Goal: Task Accomplishment & Management: Use online tool/utility

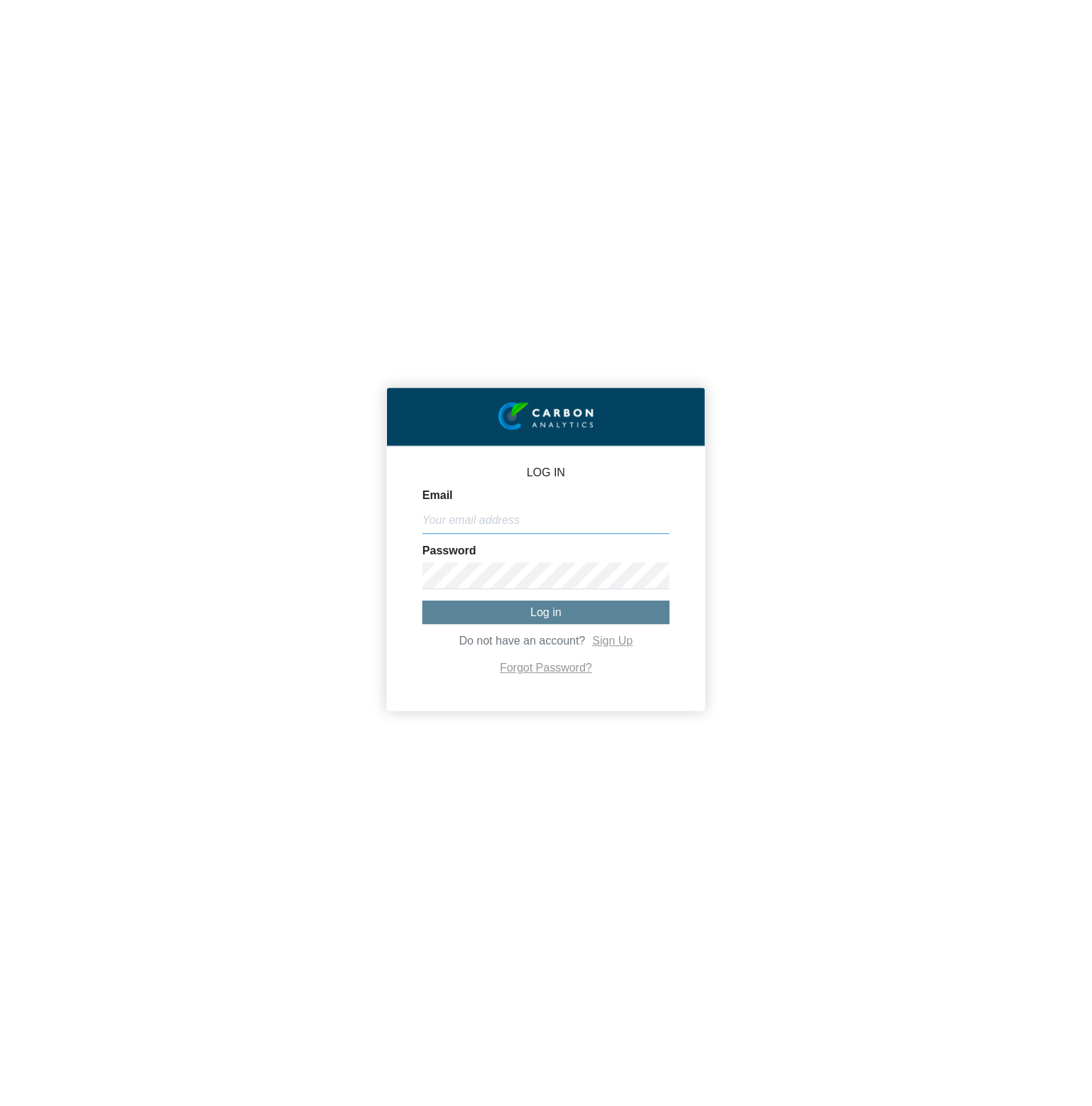
click at [552, 524] on input "Email" at bounding box center [546, 521] width 247 height 27
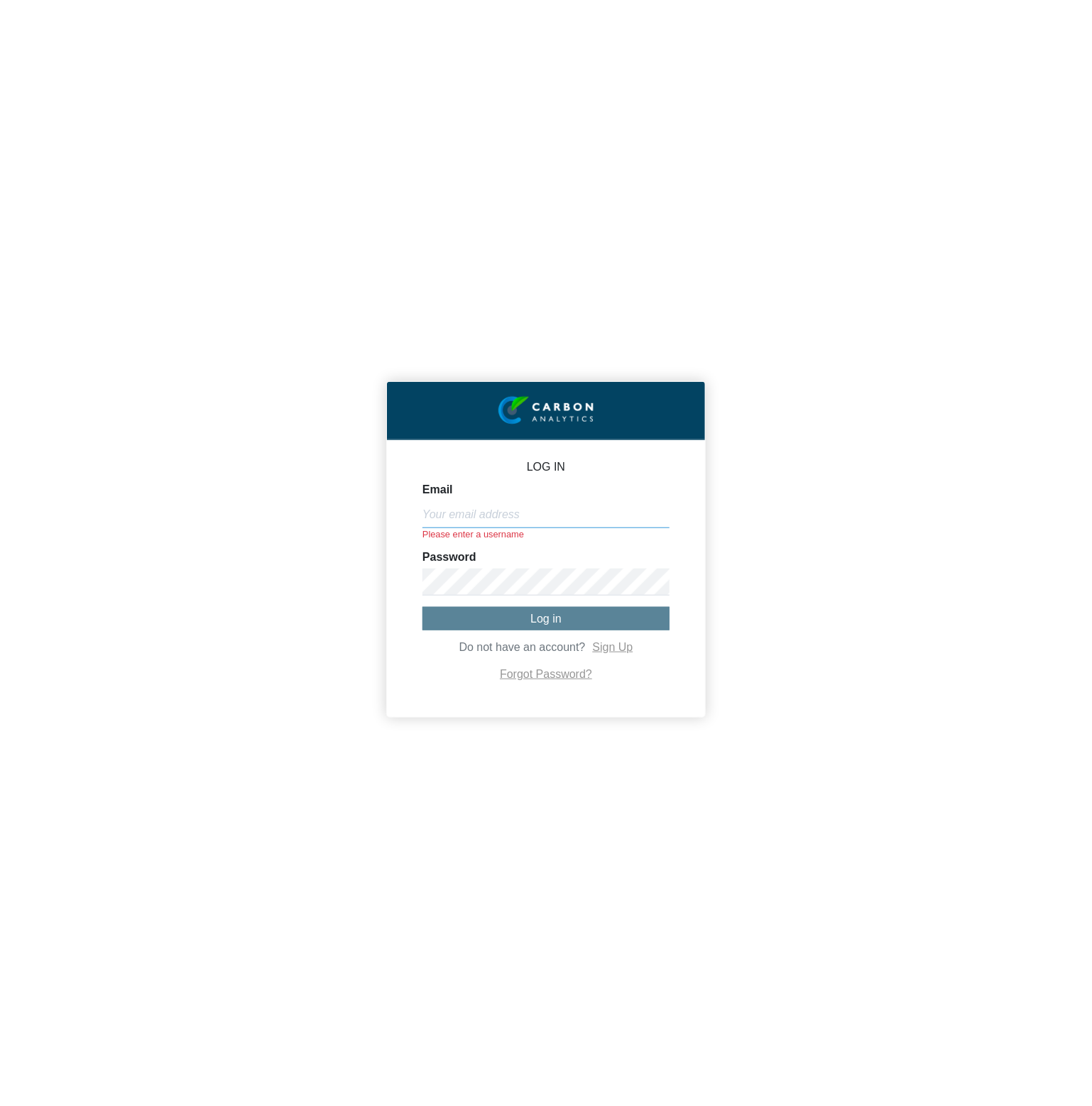
click at [537, 516] on input "Email" at bounding box center [546, 515] width 247 height 27
paste input "[PERSON_NAME][EMAIL_ADDRESS][DOMAIN_NAME]"
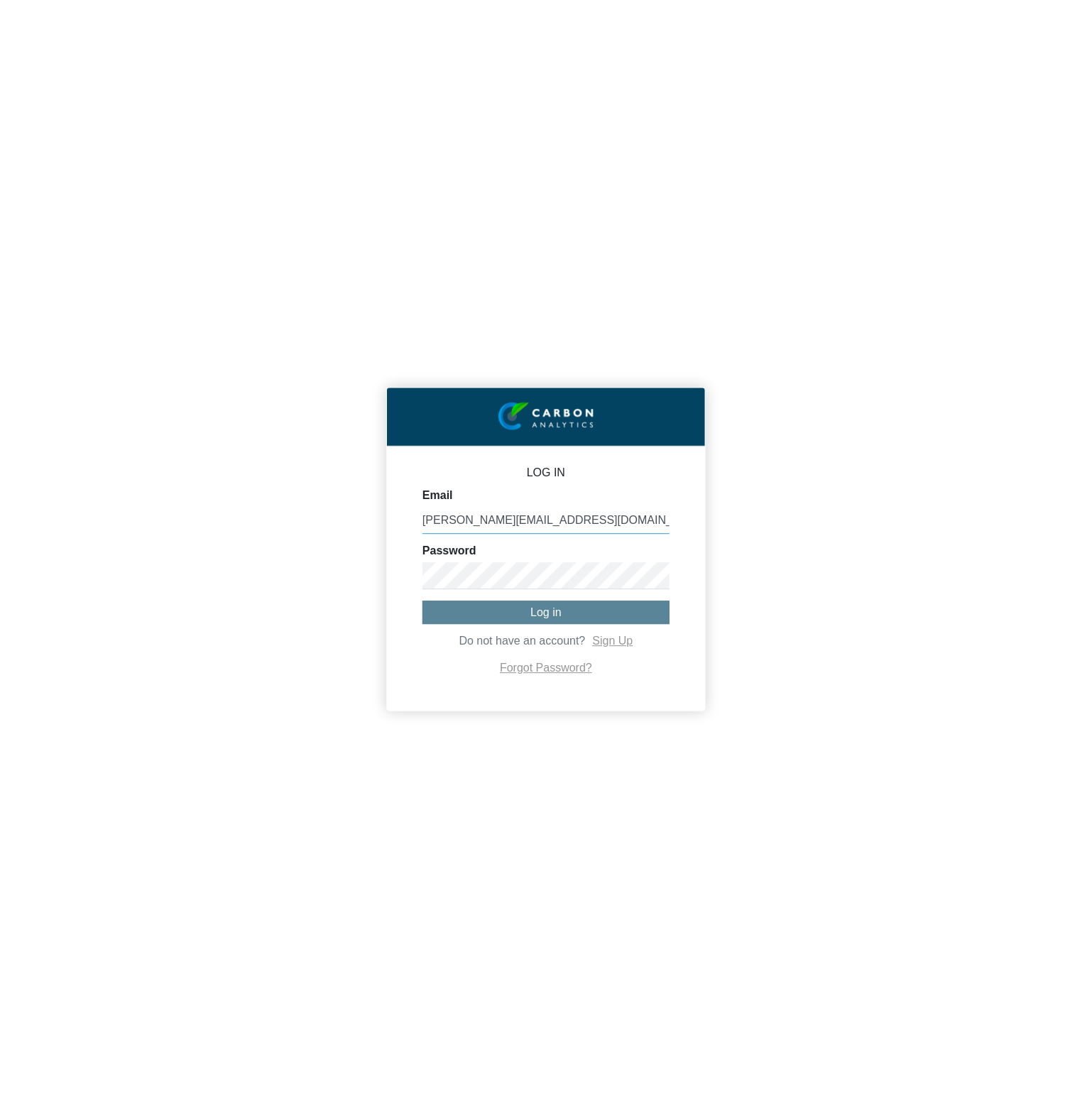
type input "[PERSON_NAME][EMAIL_ADDRESS][DOMAIN_NAME]"
click at [520, 615] on button "Log in" at bounding box center [546, 613] width 247 height 24
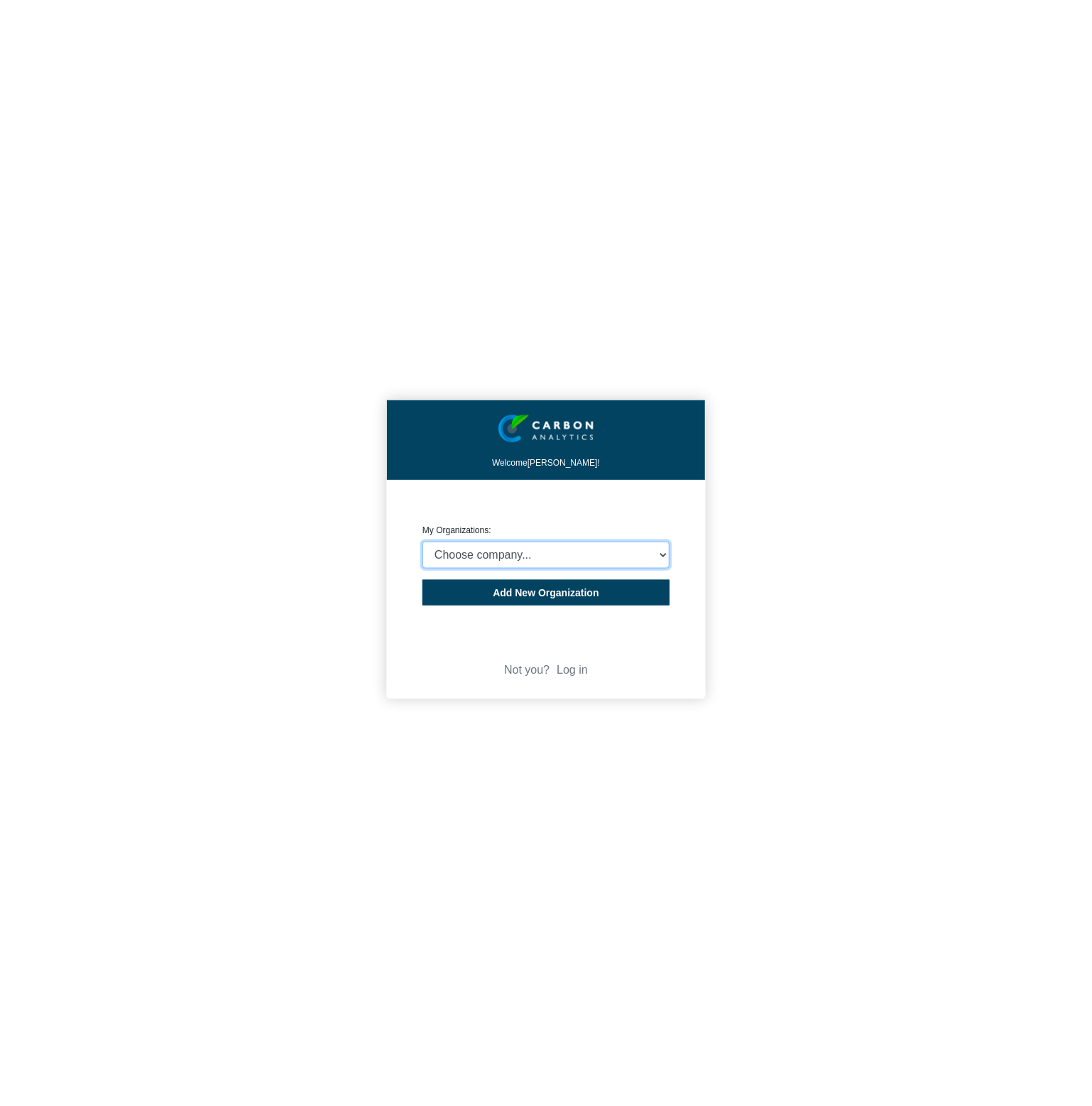
select select "4403414"
click at [422, 541] on select "Choose company... CARBON ANALYTICS LIMITED test6 Nekton Capital Limited Pacha S…" at bounding box center [546, 555] width 247 height 27
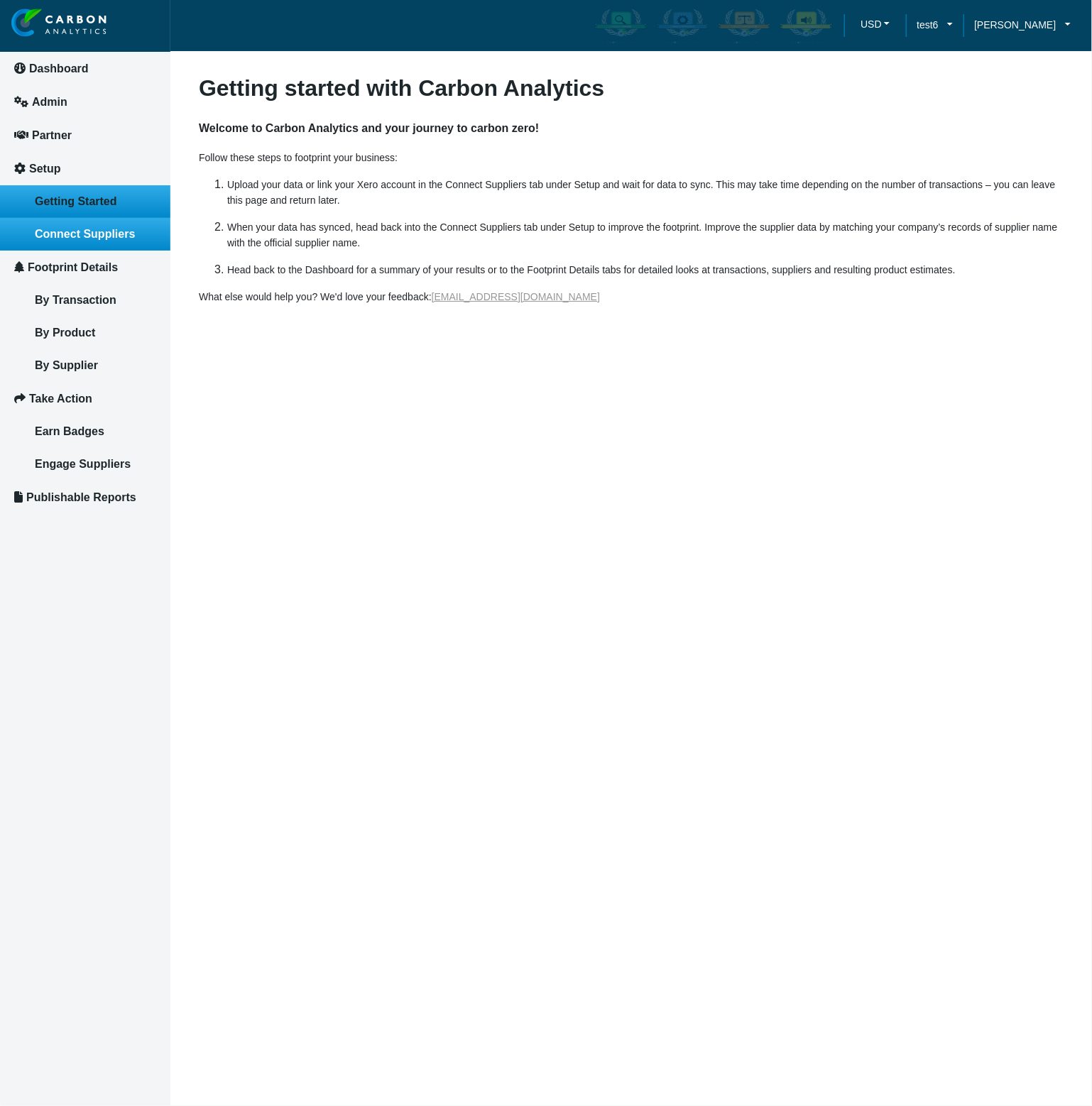
click at [98, 230] on span "Connect Suppliers" at bounding box center [85, 234] width 100 height 12
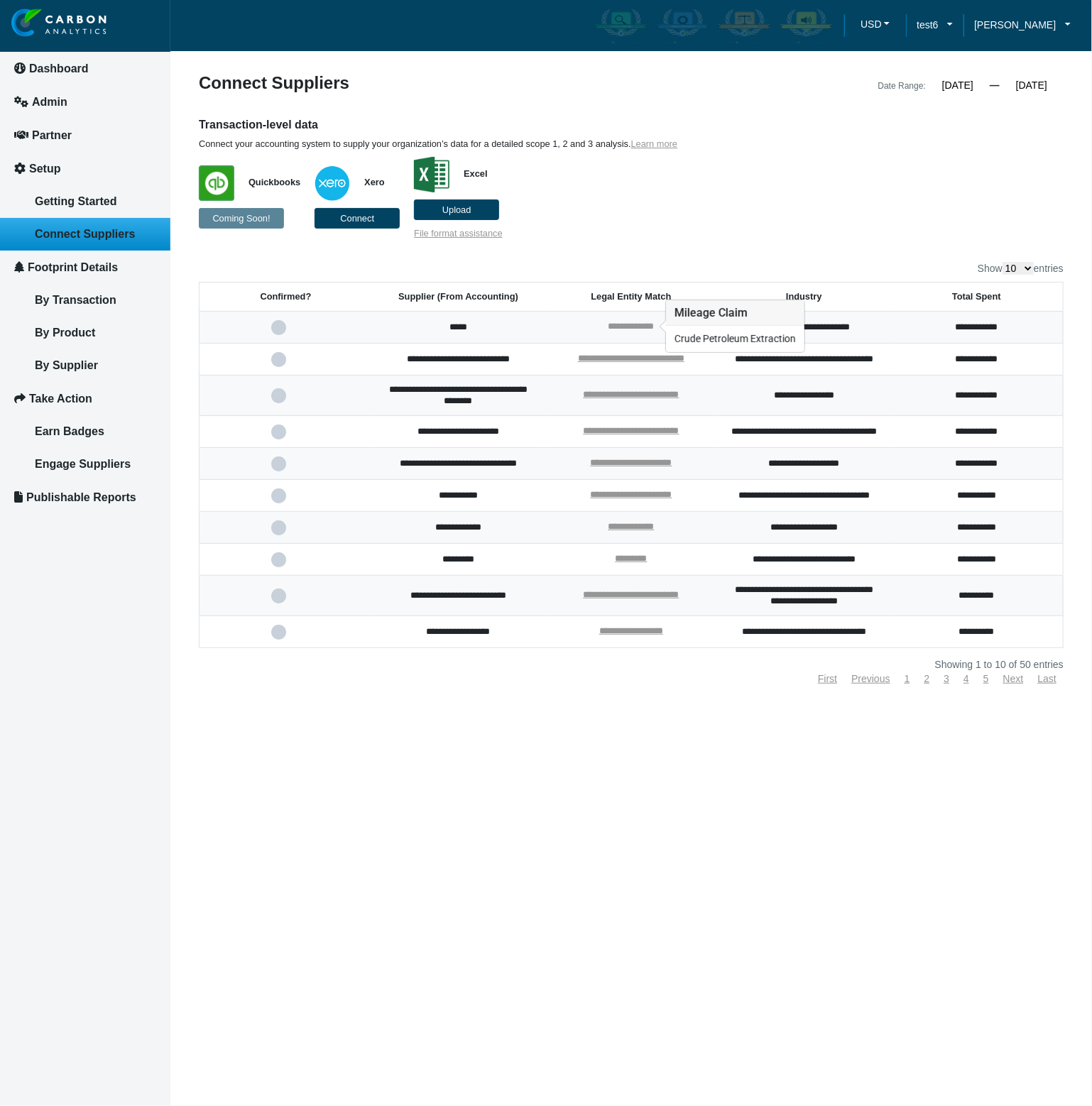
click at [615, 328] on link "**********" at bounding box center [631, 326] width 46 height 9
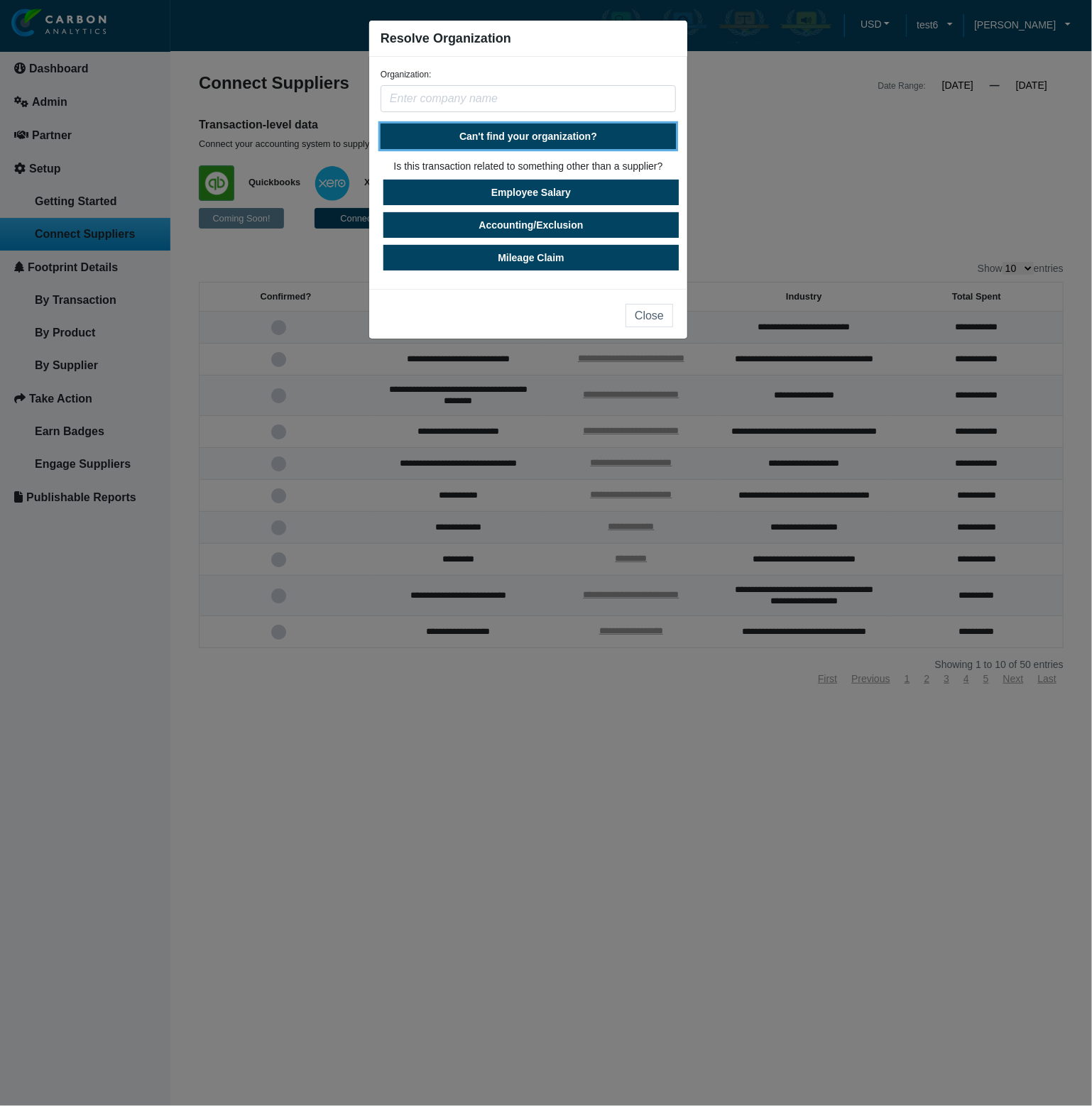
click at [523, 130] on span "Can't find your organization?" at bounding box center [529, 135] width 138 height 11
select select "United States"
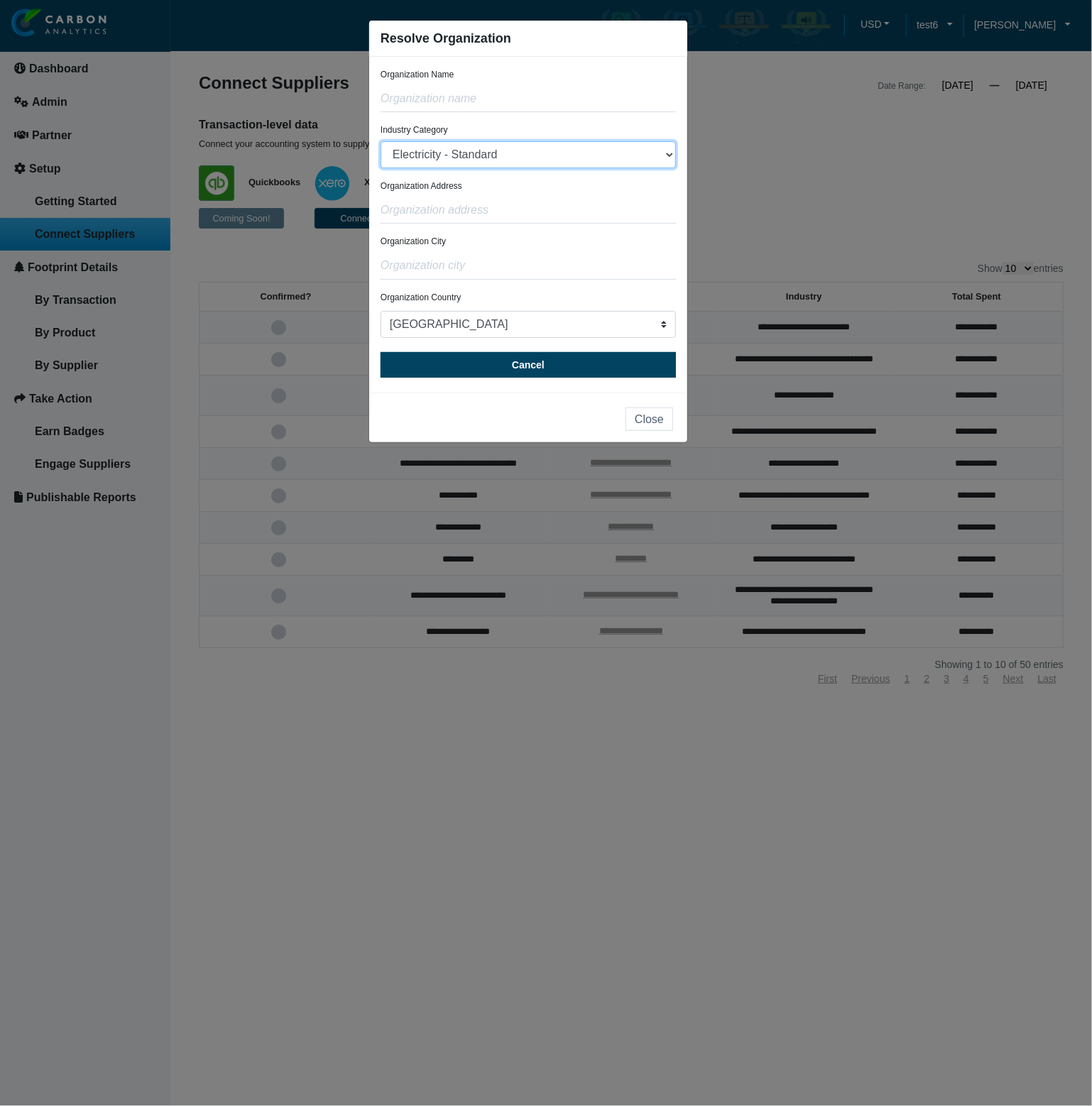
click at [512, 156] on select "Electricity - Standard Electricity - 100% Renewable Electricity - Transmission …" at bounding box center [528, 155] width 295 height 27
click at [185, 103] on ngb-modal-window "Resolve Organization Organization Name Industry Category Electricity - Standard…" at bounding box center [546, 553] width 1092 height 1106
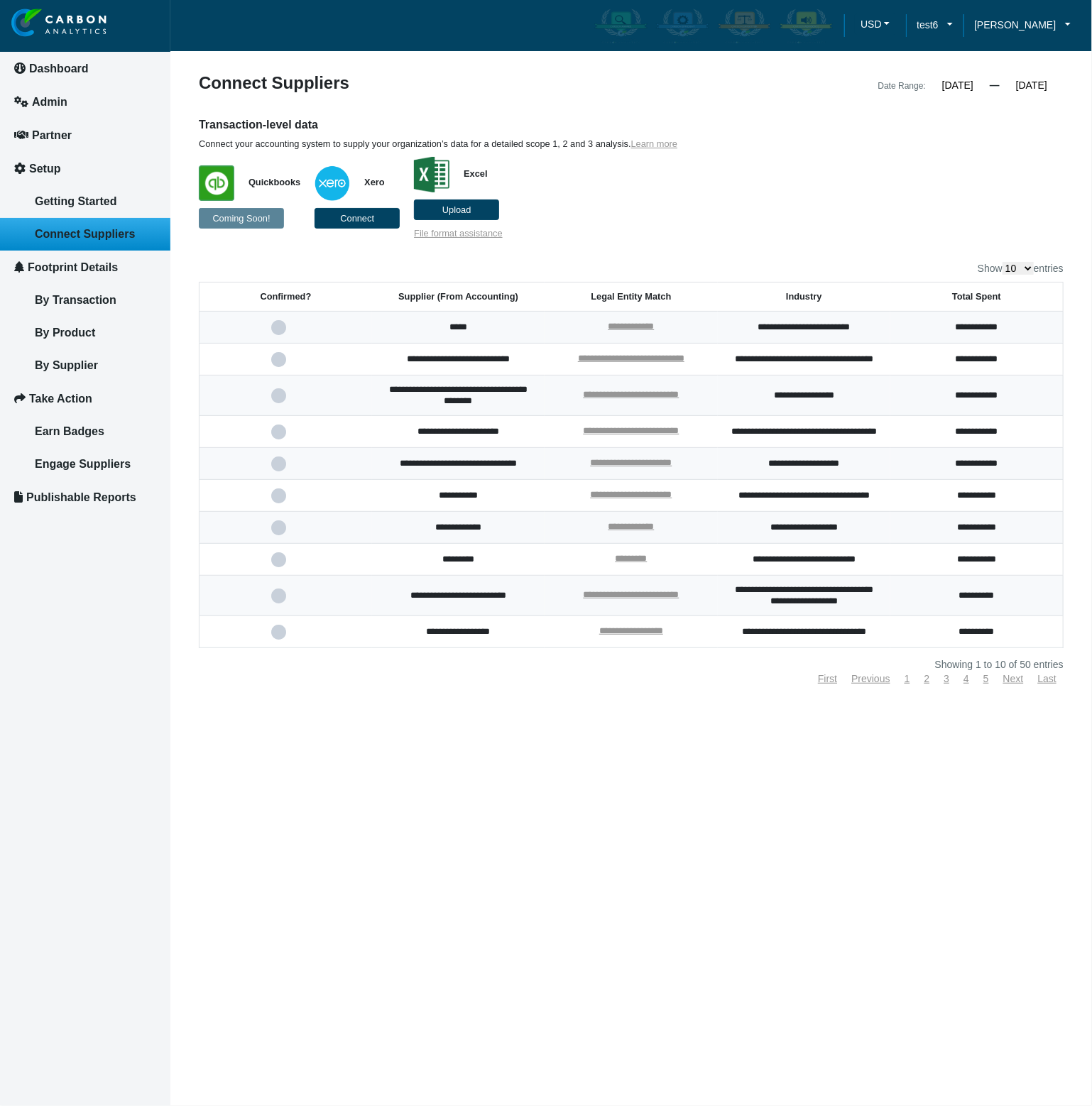
click article "**********"
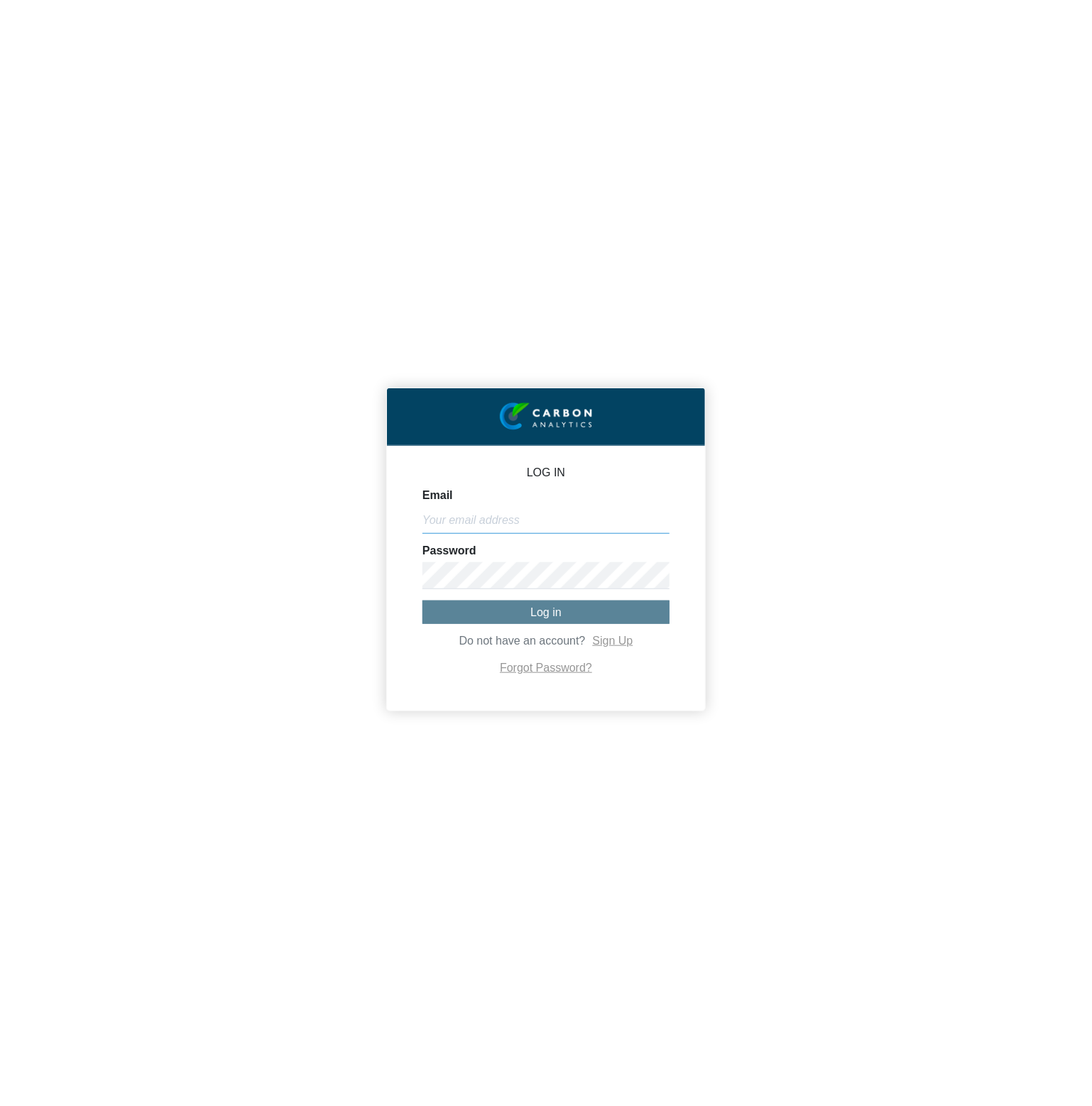
click at [490, 528] on input "Email" at bounding box center [546, 521] width 247 height 27
paste input "[PERSON_NAME][EMAIL_ADDRESS][DOMAIN_NAME]"
type input "[PERSON_NAME][EMAIL_ADDRESS][DOMAIN_NAME]"
click at [486, 618] on button "Log in" at bounding box center [546, 613] width 247 height 24
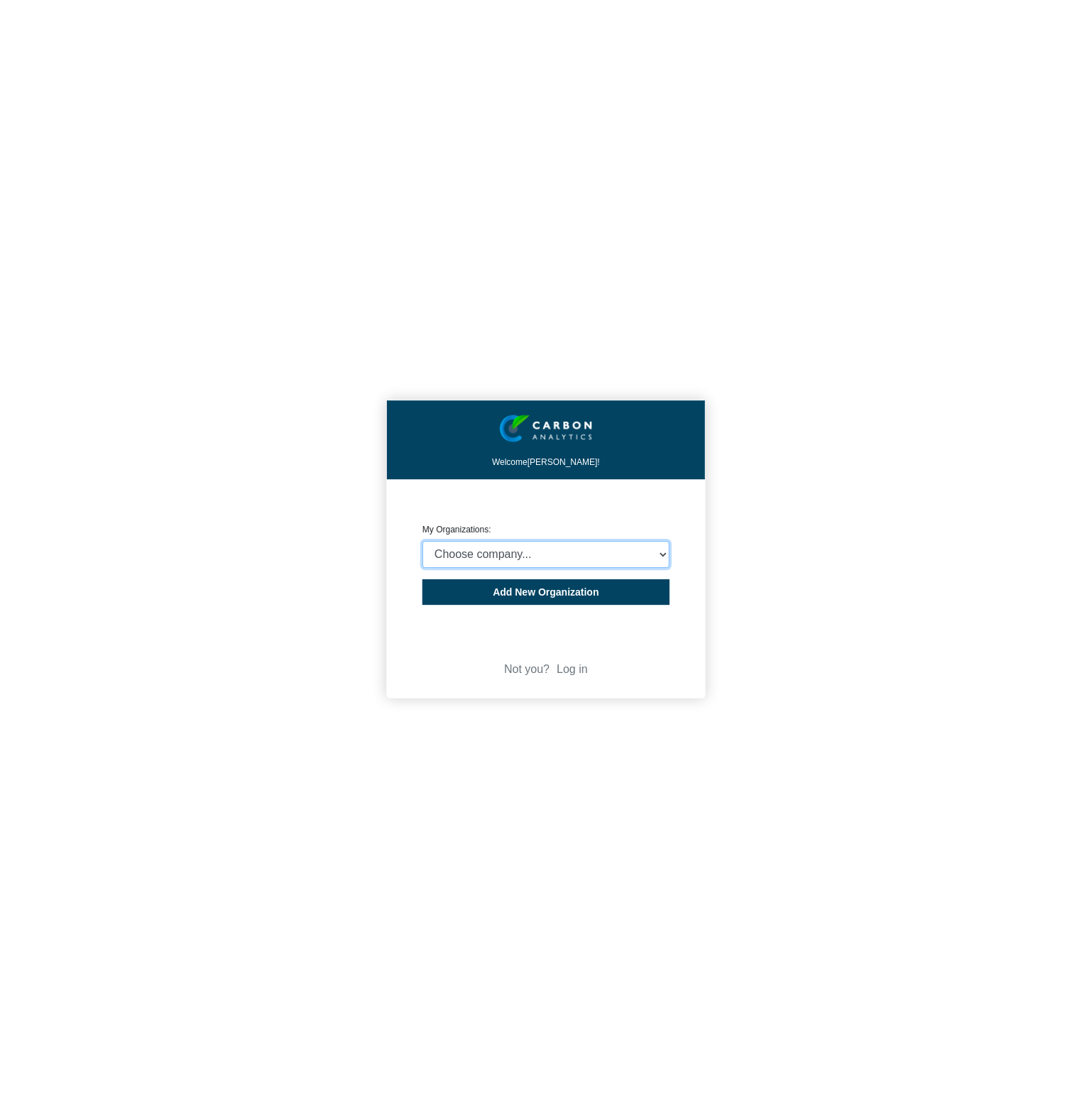
select select "4403414"
click at [422, 541] on select "Choose company... CARBON ANALYTICS LIMITED test6 Nekton Capital Limited Pacha S…" at bounding box center [546, 555] width 247 height 27
click at [848, 596] on div "Welcome Michael Thornton! CREATE ORGANIZATION My Organizations: Choose company.…" at bounding box center [546, 553] width 1092 height 1106
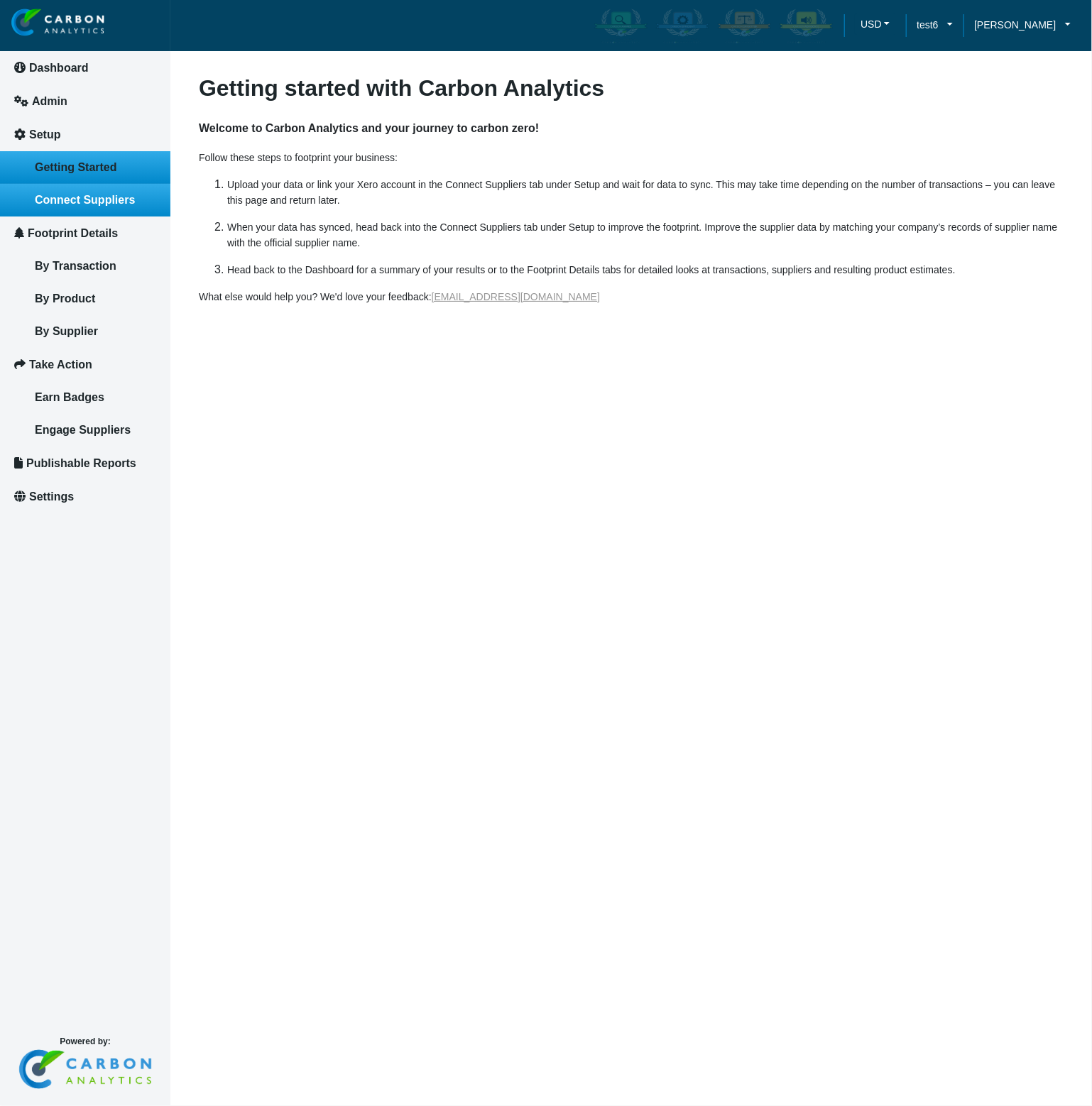
click at [83, 201] on span "Connect Suppliers" at bounding box center [85, 200] width 100 height 12
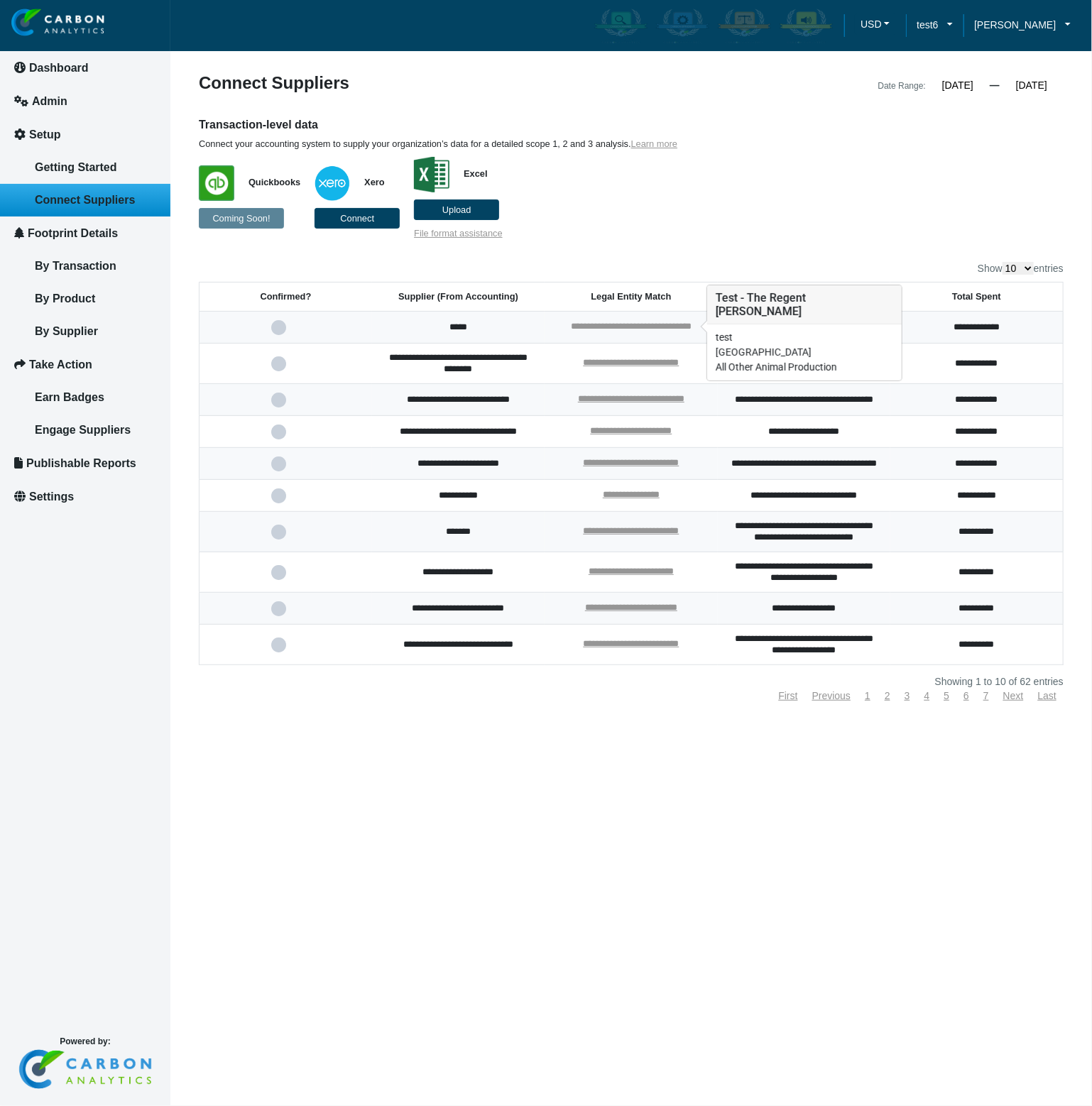
click at [578, 323] on link "**********" at bounding box center [632, 326] width 121 height 9
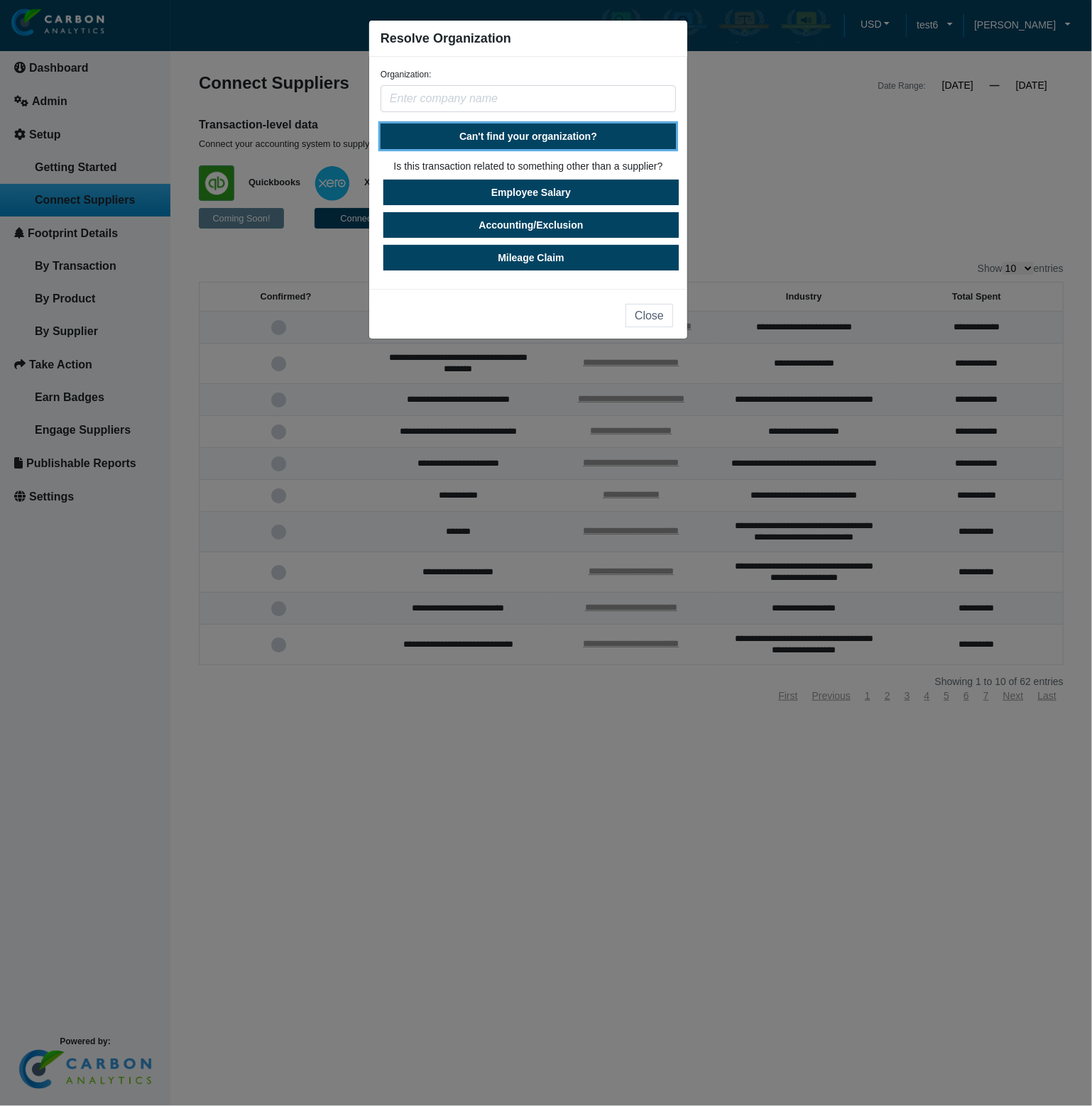
click at [517, 144] on button "Can't find your organization?" at bounding box center [528, 136] width 295 height 26
select select "[GEOGRAPHIC_DATA]"
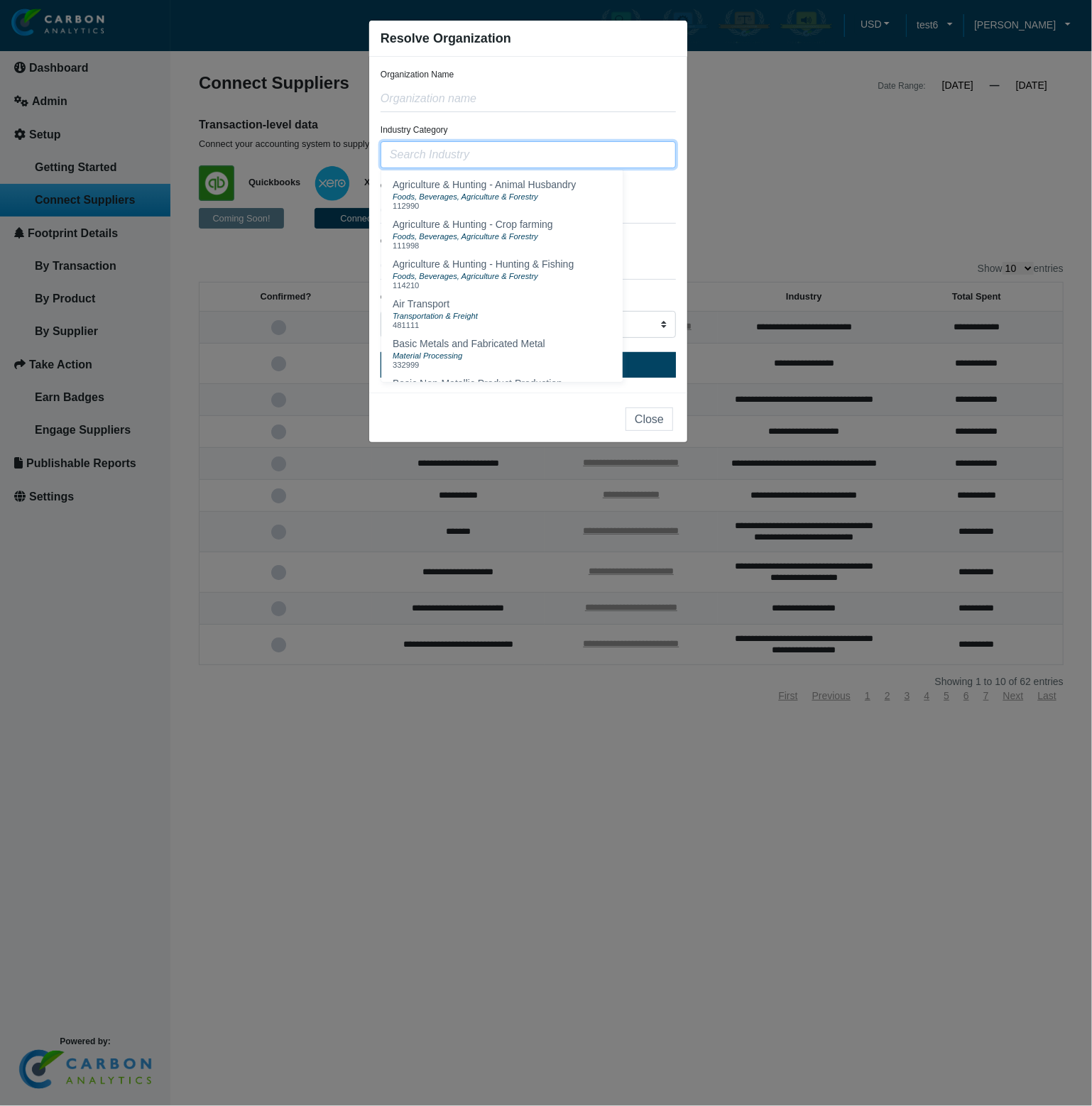
click at [518, 156] on input "text" at bounding box center [528, 155] width 295 height 27
click at [639, 197] on input "text" at bounding box center [528, 210] width 295 height 27
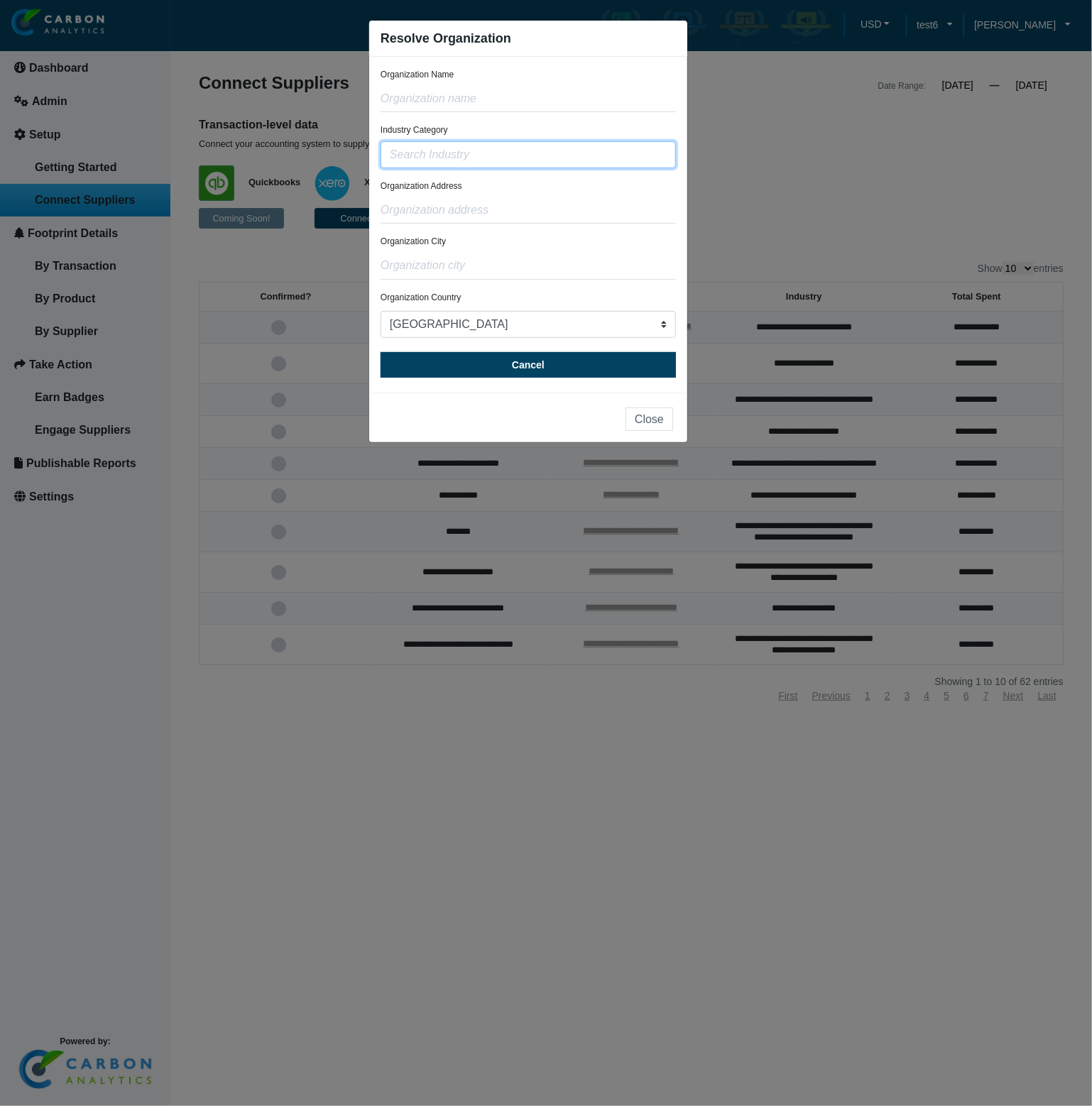
click at [554, 154] on input "text" at bounding box center [528, 155] width 295 height 27
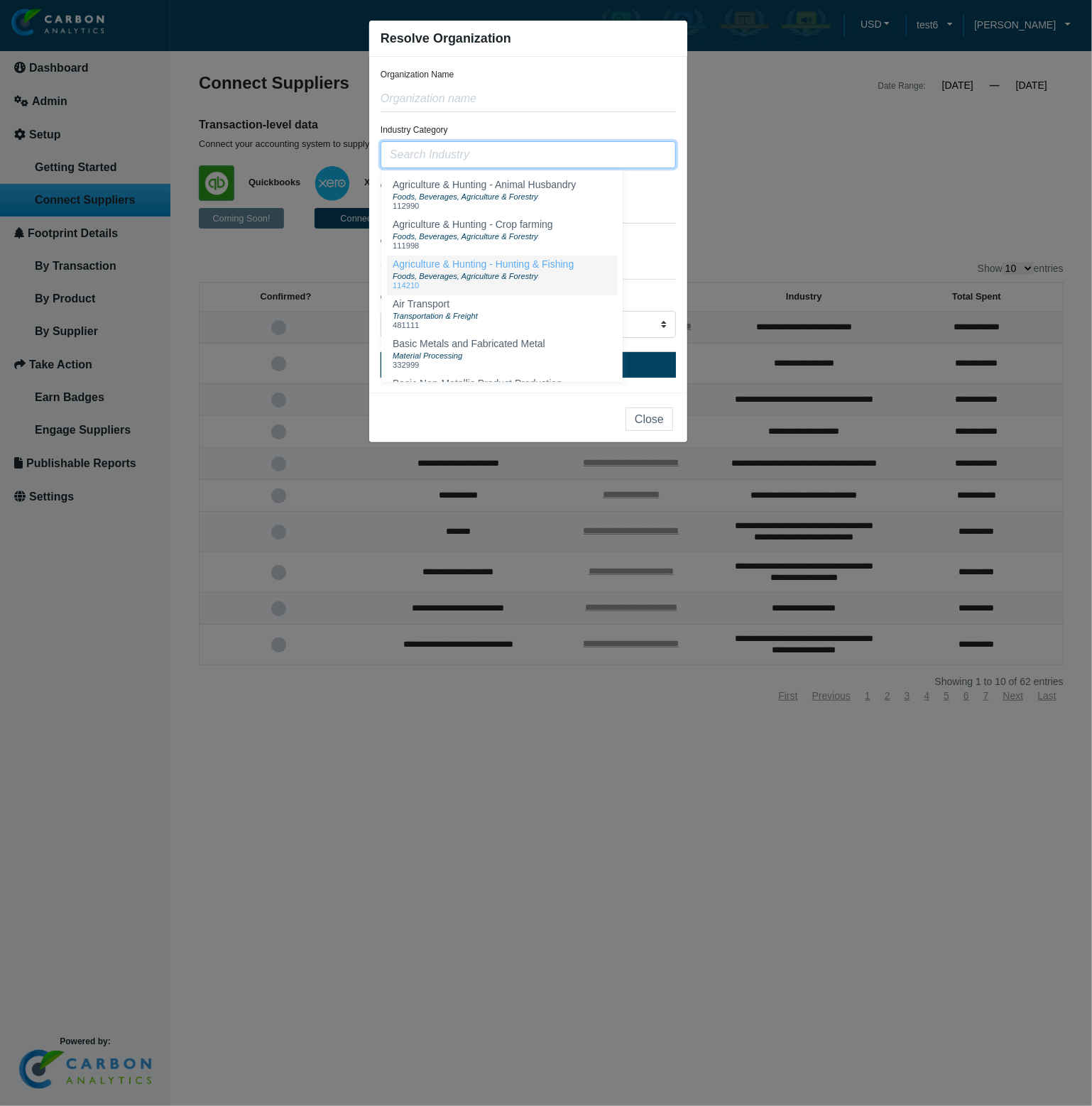
scroll to position [170, 0]
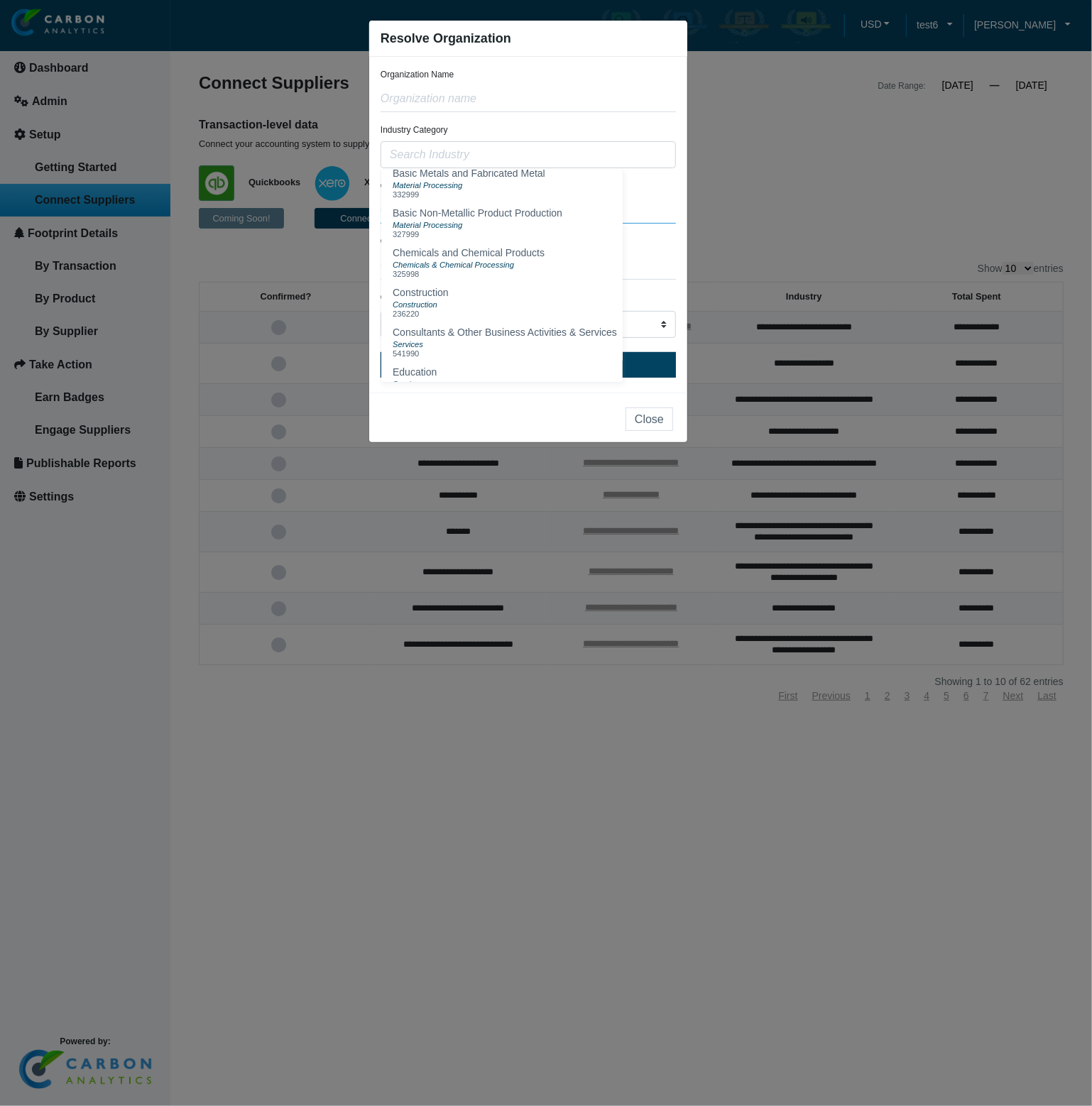
click at [659, 209] on input "text" at bounding box center [528, 210] width 295 height 27
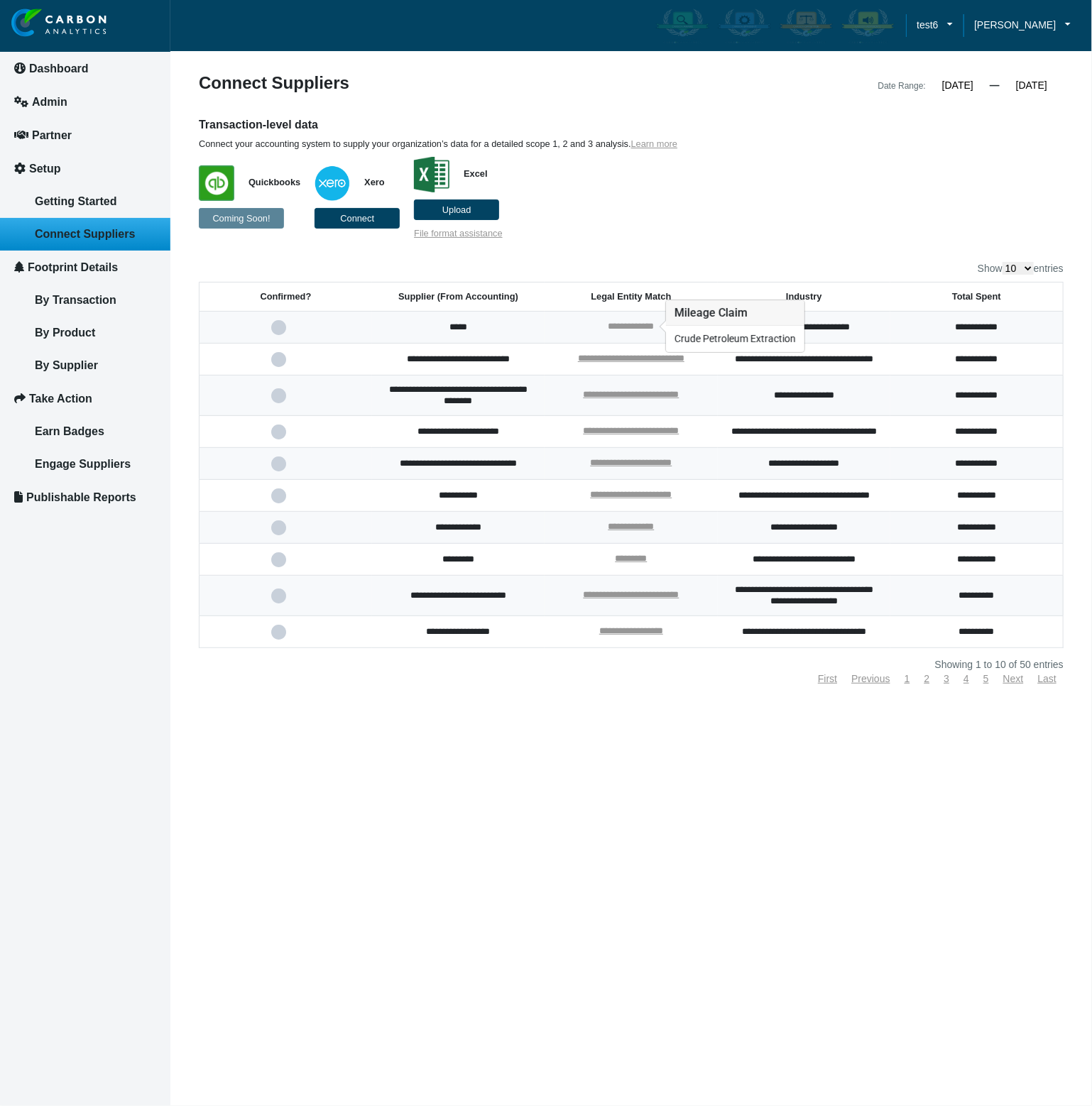
click at [641, 324] on link "**********" at bounding box center [631, 326] width 46 height 9
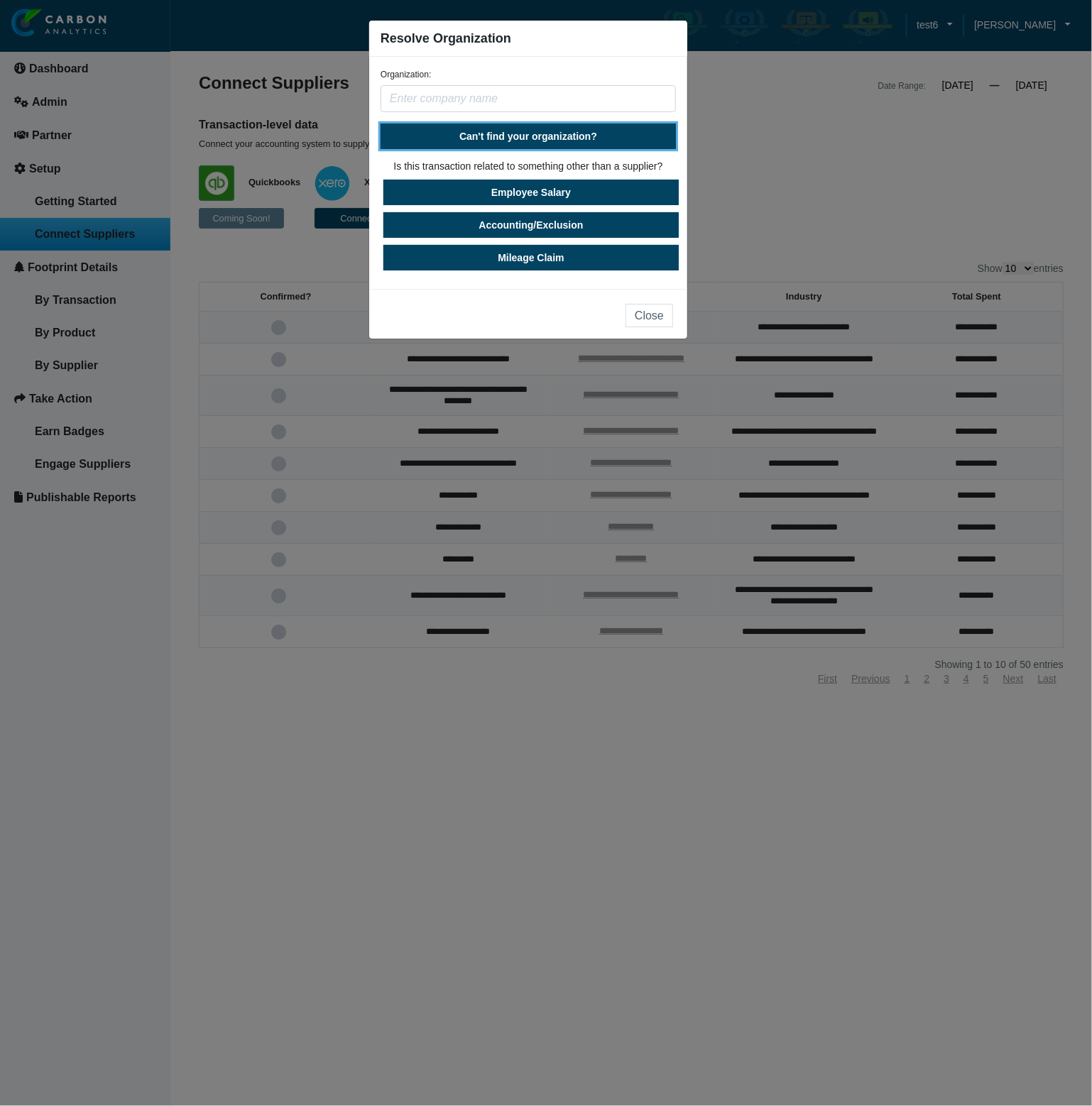
click at [563, 140] on span "Can't find your organization?" at bounding box center [529, 135] width 138 height 11
select select "United States"
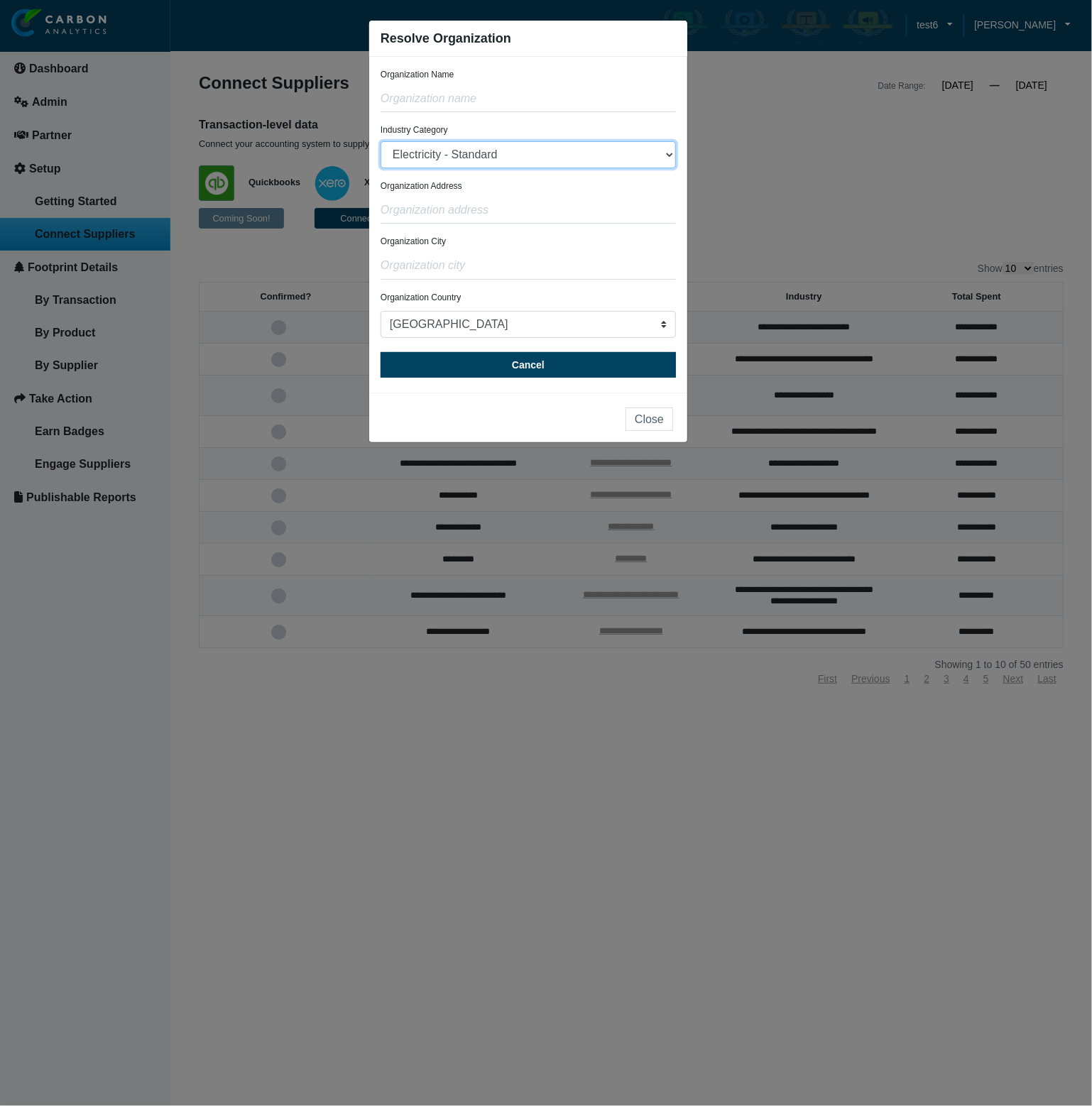
drag, startPoint x: 560, startPoint y: 151, endPoint x: 760, endPoint y: 160, distance: 200.2
click at [760, 160] on ngb-modal-window "Resolve Organization Organization Name Industry Category Electricity - Standard…" at bounding box center [546, 553] width 1092 height 1106
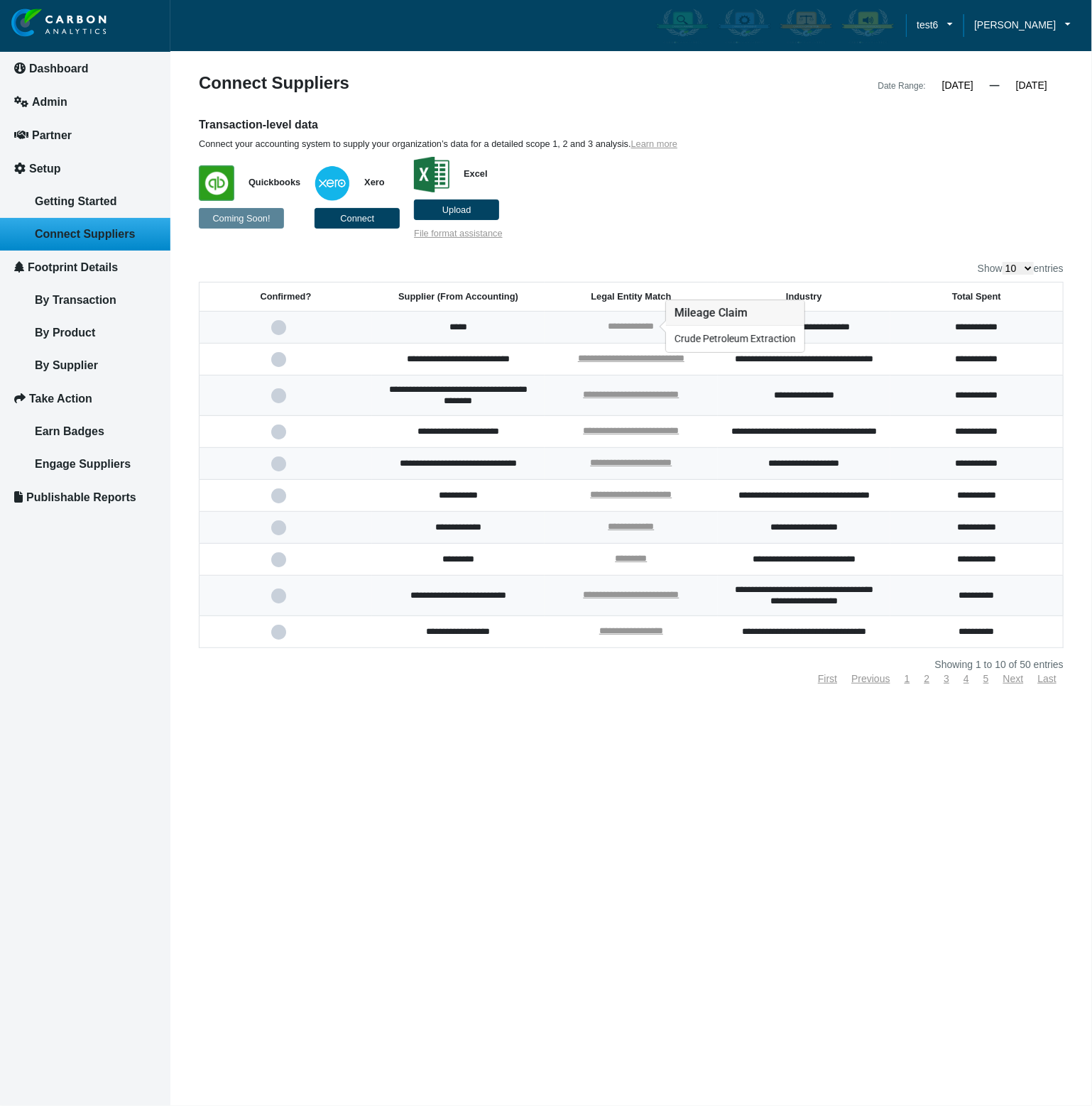
click at [628, 328] on link "**********" at bounding box center [631, 326] width 46 height 9
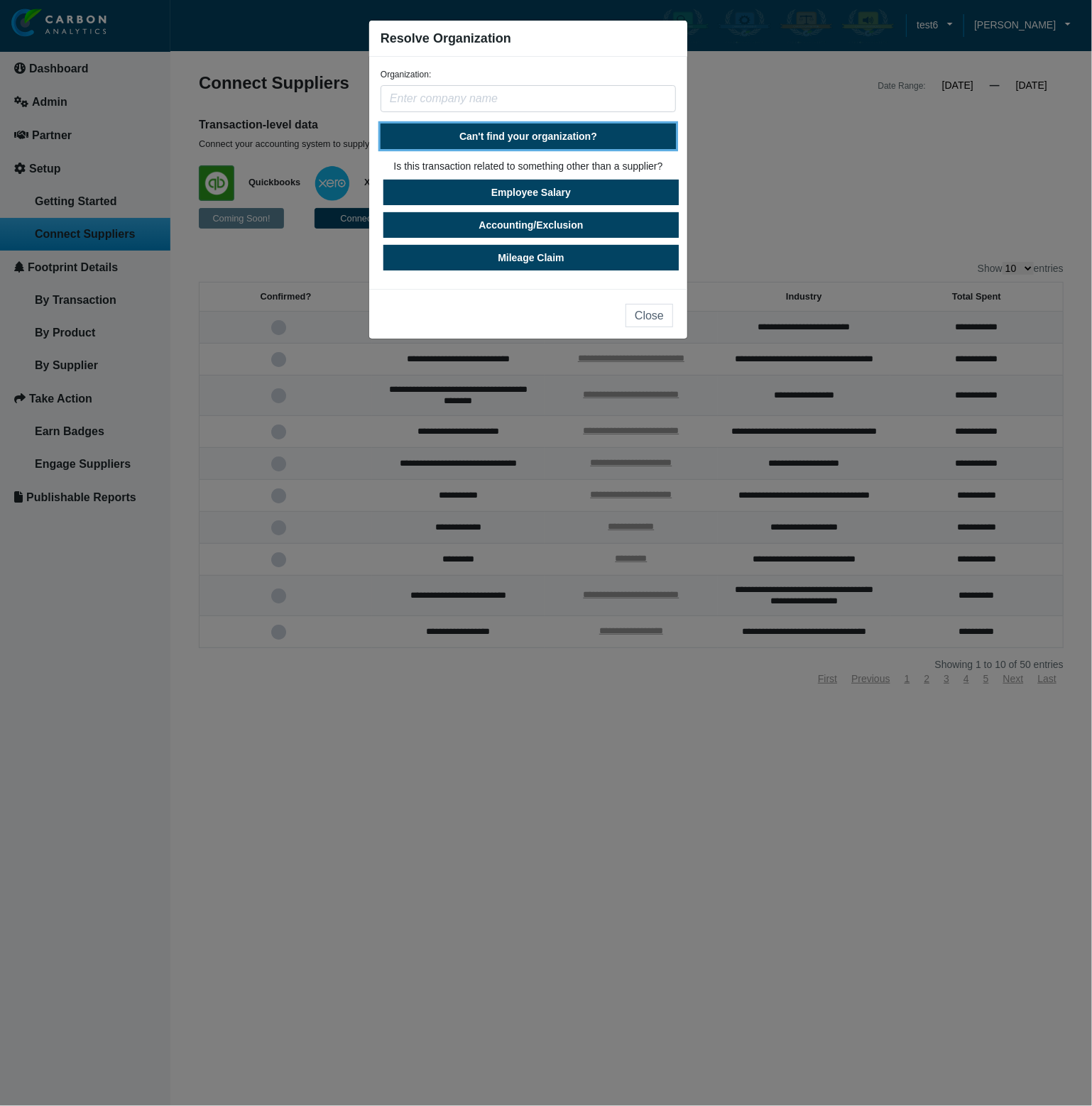
click at [523, 138] on span "Can't find your organization?" at bounding box center [529, 135] width 138 height 11
select select "United States"
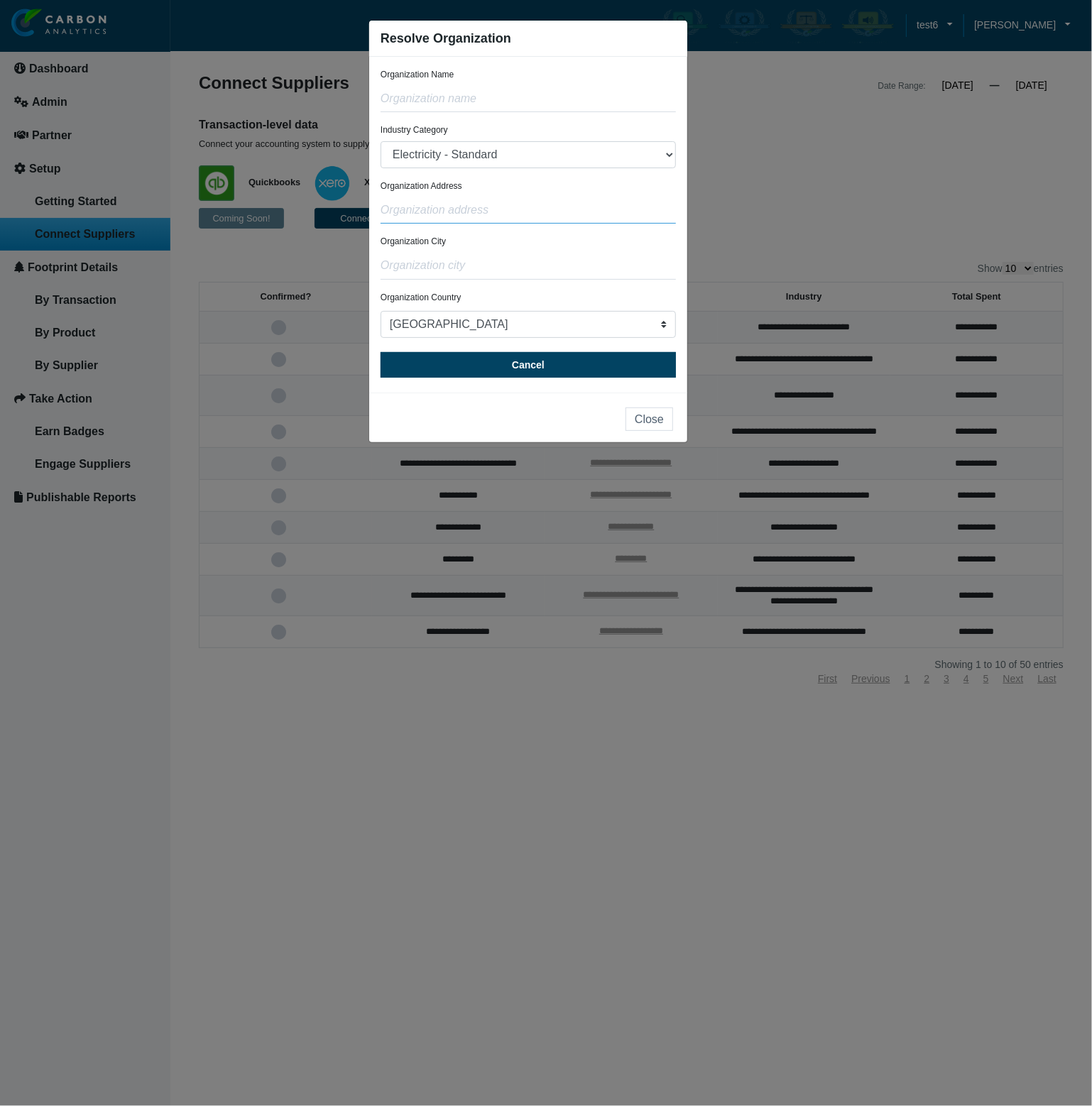
click at [553, 197] on input "text" at bounding box center [528, 210] width 295 height 27
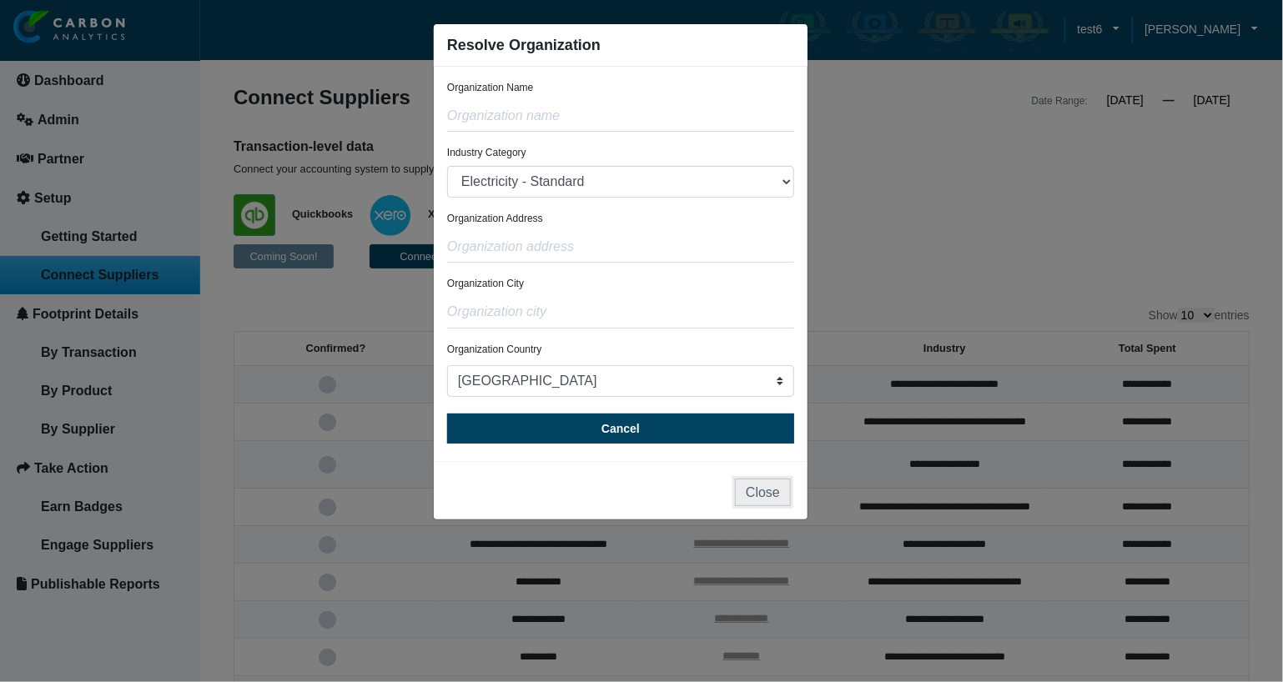
click at [777, 497] on button "Close" at bounding box center [763, 493] width 56 height 28
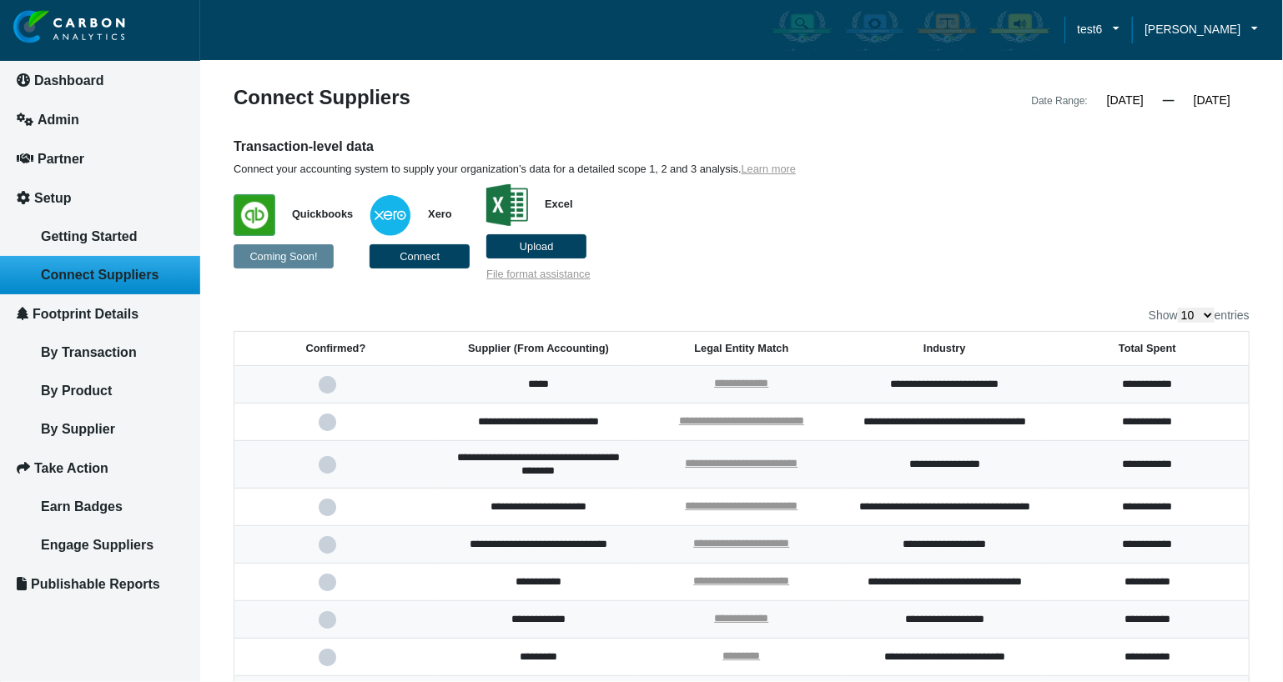
click at [772, 253] on p "Quickbooks Coming Soon! Xero Connect Excel Upload File format assistance" at bounding box center [612, 228] width 756 height 105
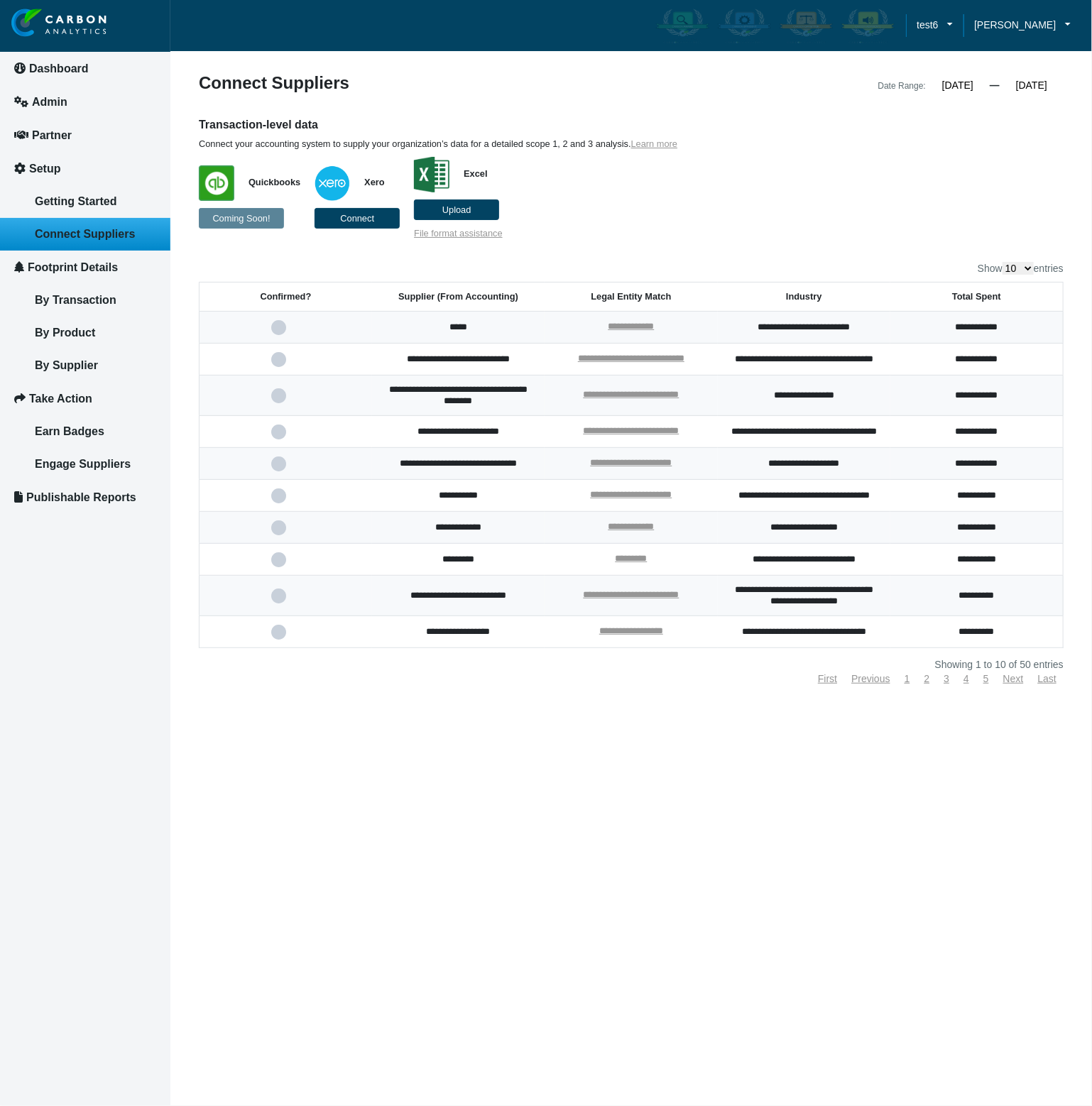
click at [653, 237] on p "Quickbooks Coming Soon! Xero Connect Excel Upload File format assistance" at bounding box center [521, 194] width 643 height 89
click at [507, 790] on article "**********" at bounding box center [631, 553] width 922 height 1106
click at [464, 775] on article "**********" at bounding box center [631, 553] width 922 height 1106
click at [225, 854] on article "**********" at bounding box center [631, 553] width 922 height 1106
